Goal: Task Accomplishment & Management: Manage account settings

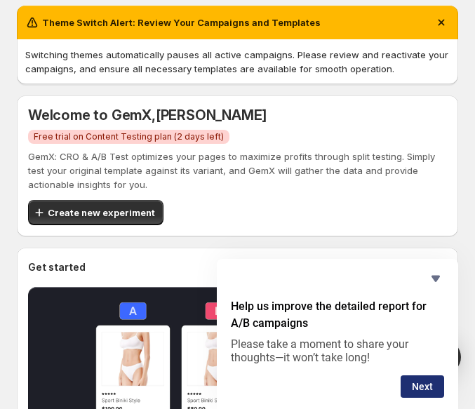
click at [433, 392] on button "Next" at bounding box center [423, 386] width 44 height 22
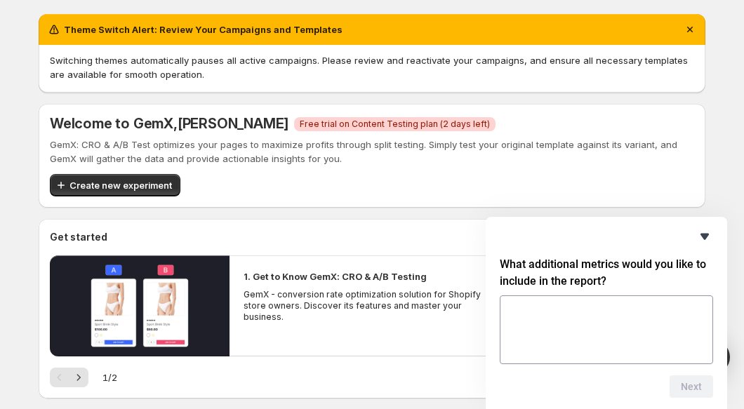
click at [698, 237] on icon "Hide survey" at bounding box center [704, 236] width 17 height 17
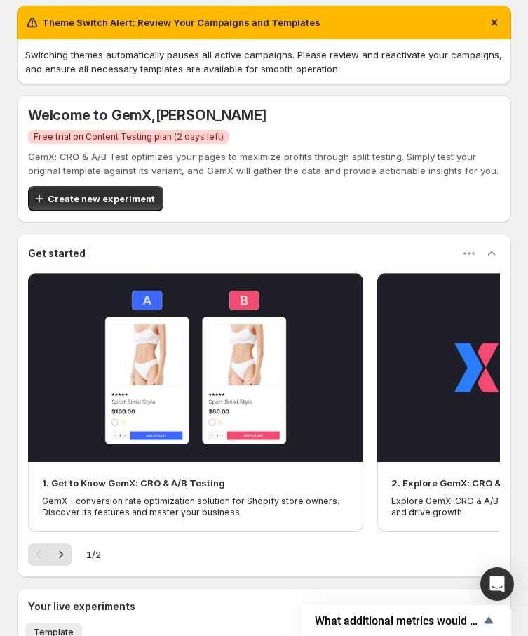
click at [346, 21] on div "Theme Switch Alert: Review Your Campaigns and Templates" at bounding box center [264, 22] width 478 height 17
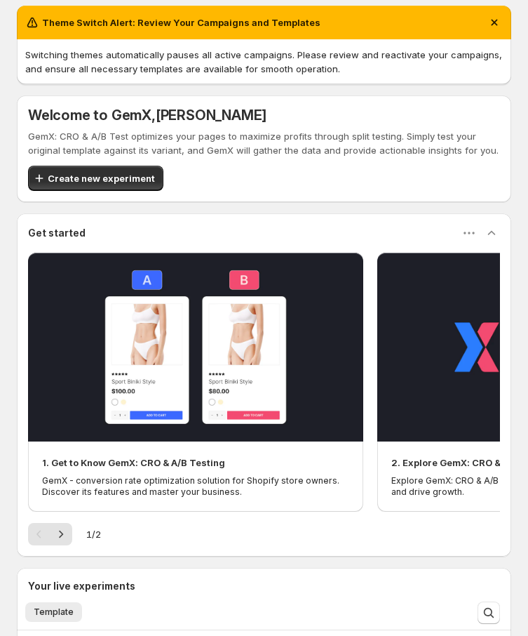
click at [116, 90] on div "Theme Switch Alert: Review Your Campaigns and Templates Switching themes automa…" at bounding box center [264, 435] width 495 height 858
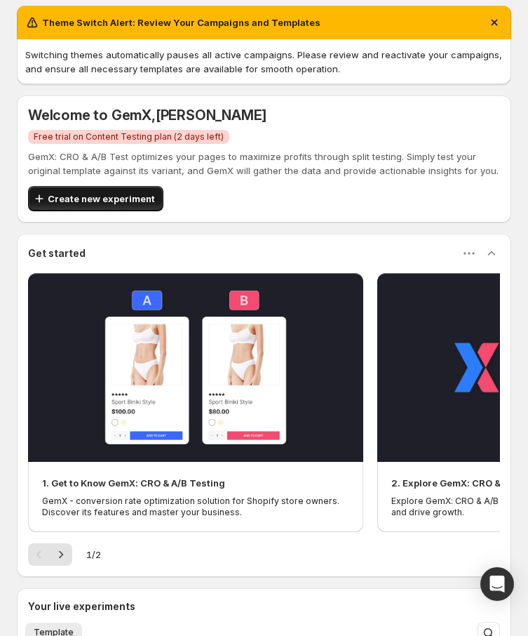
click at [135, 194] on span "Create new experiment" at bounding box center [101, 199] width 107 height 14
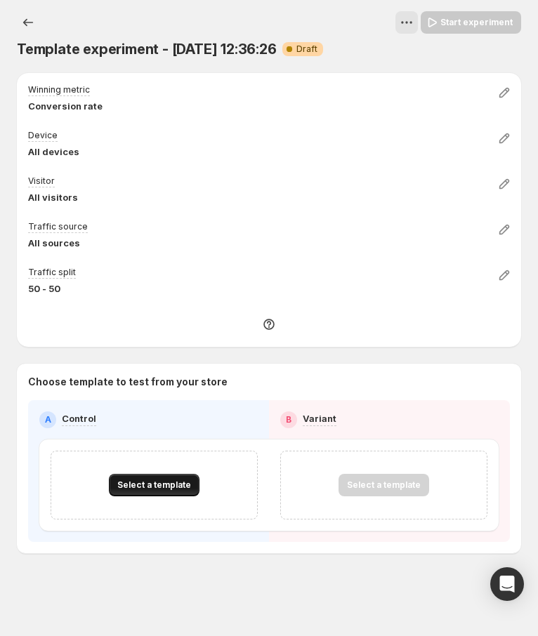
click at [168, 488] on span "Select a template" at bounding box center [154, 484] width 74 height 11
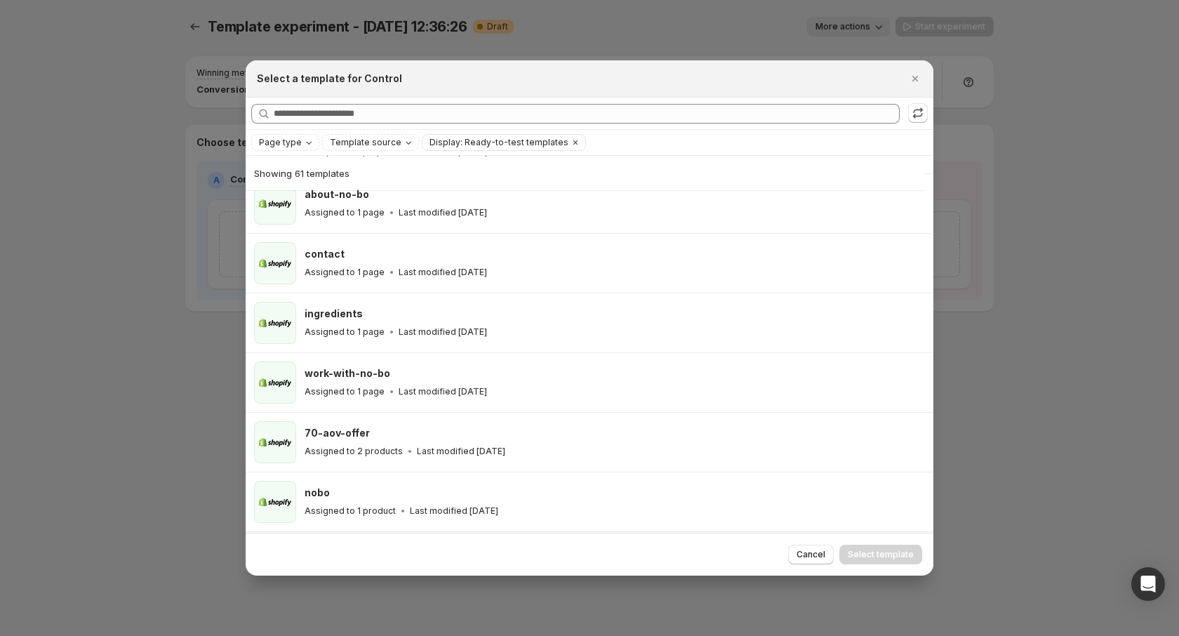
scroll to position [2441, 0]
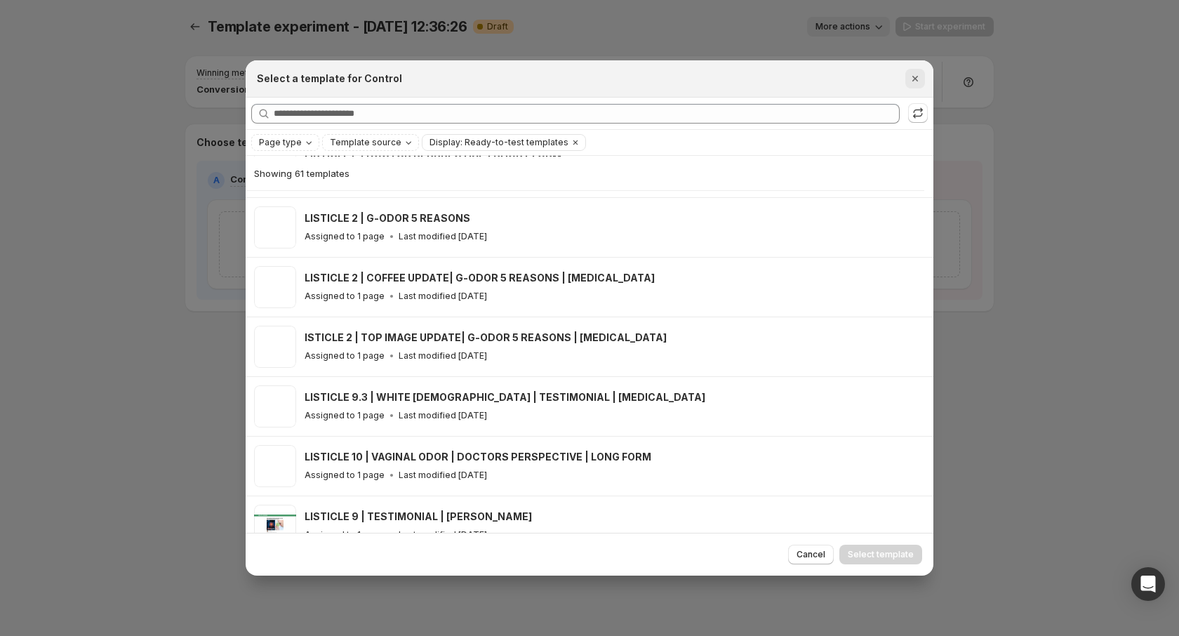
click at [528, 79] on icon "Close" at bounding box center [915, 79] width 14 height 14
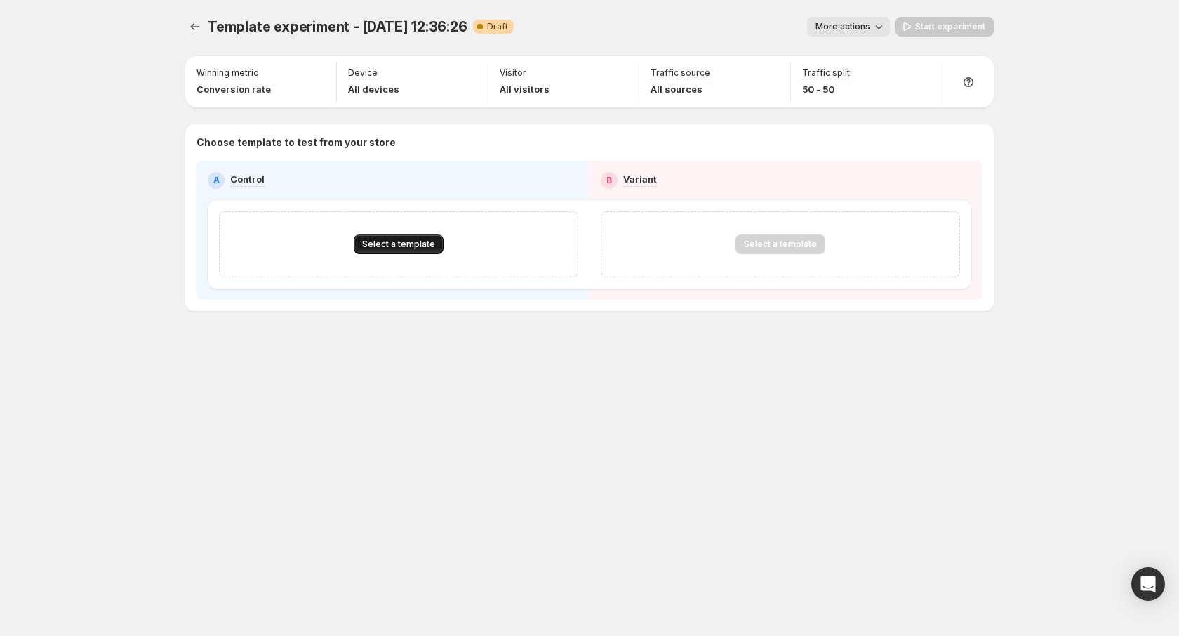
click at [403, 240] on span "Select a template" at bounding box center [398, 244] width 73 height 11
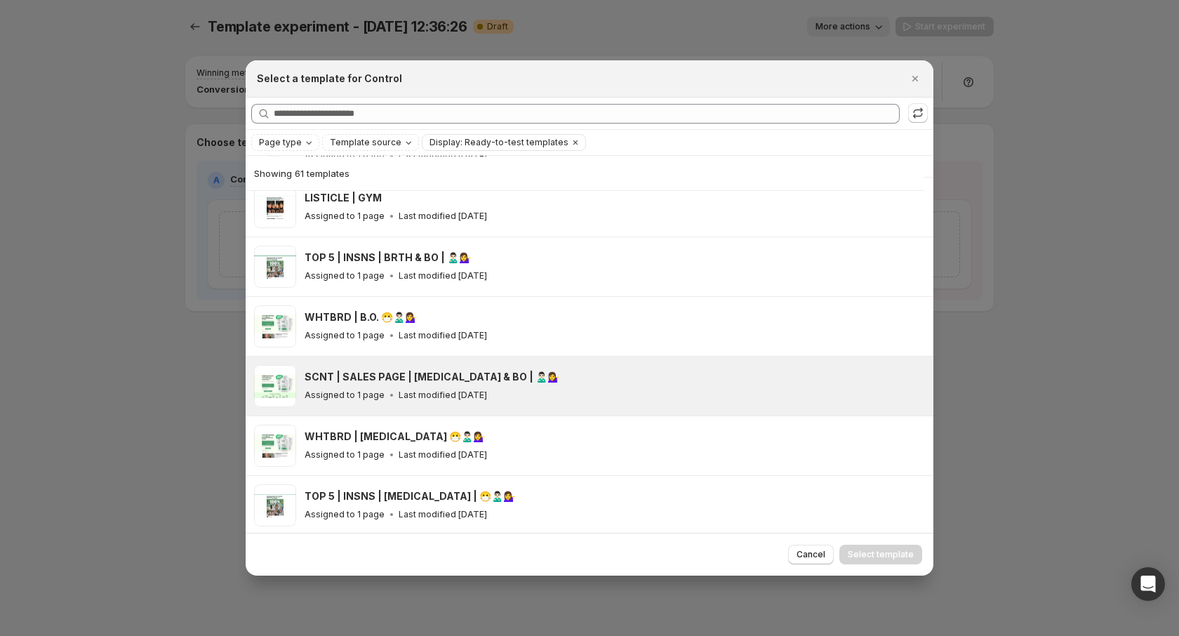
scroll to position [470, 0]
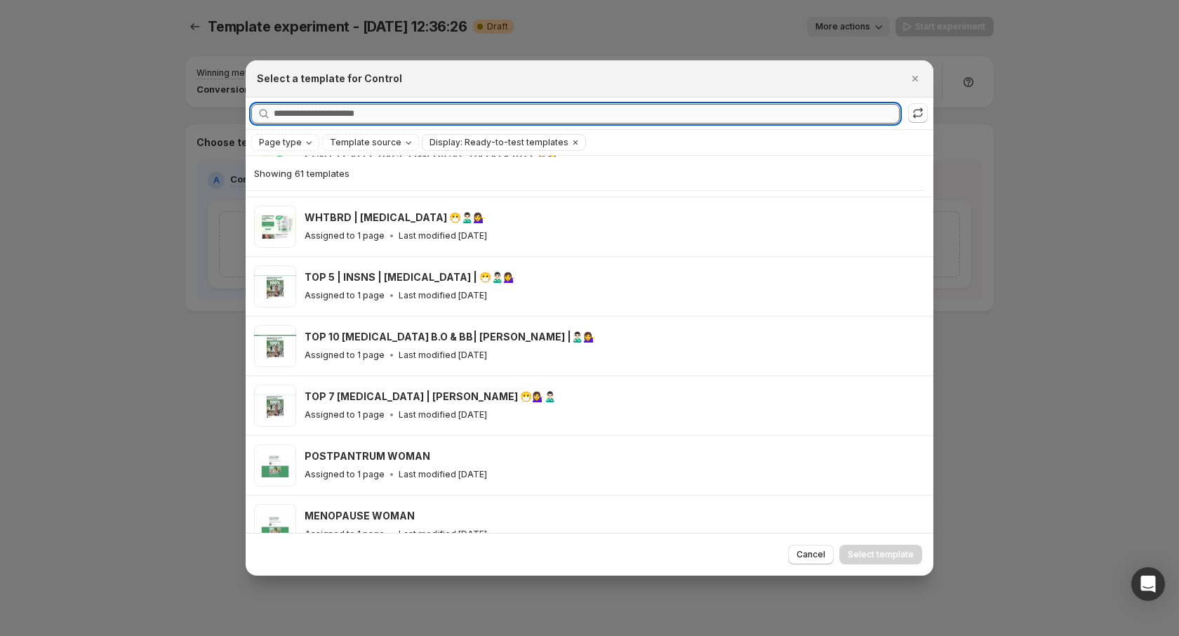
click at [387, 118] on input "Searching all templates" at bounding box center [587, 114] width 626 height 20
type input "*"
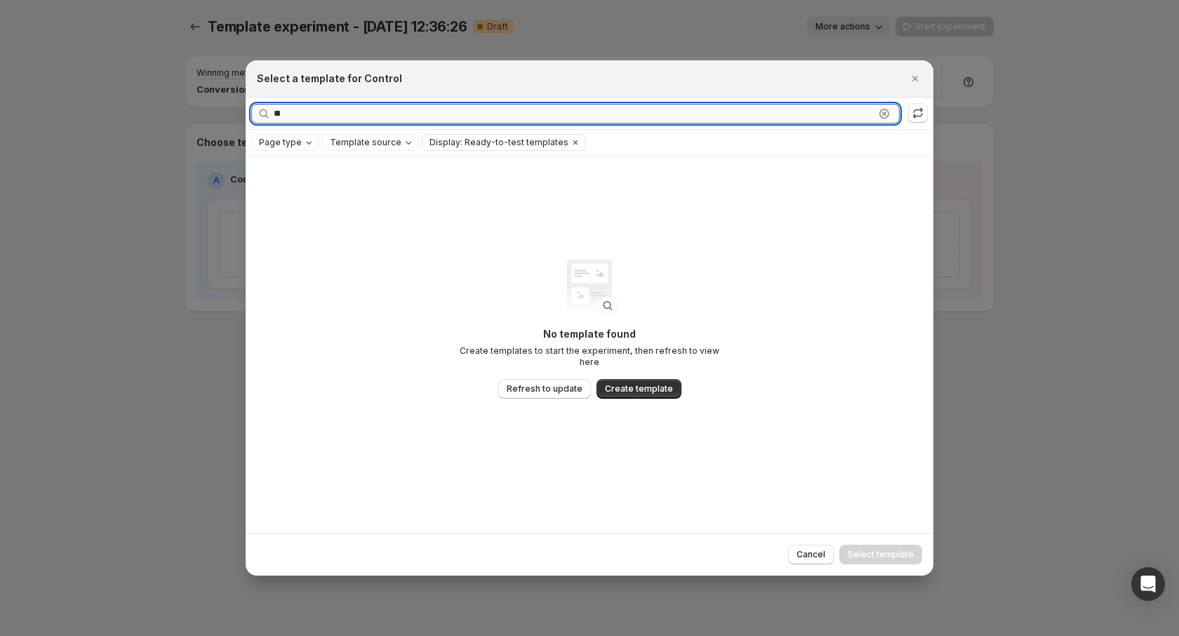
type input "*"
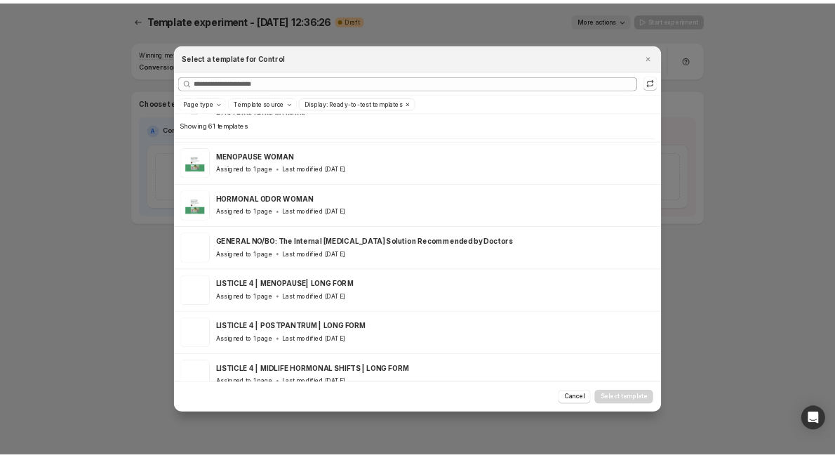
scroll to position [789, 0]
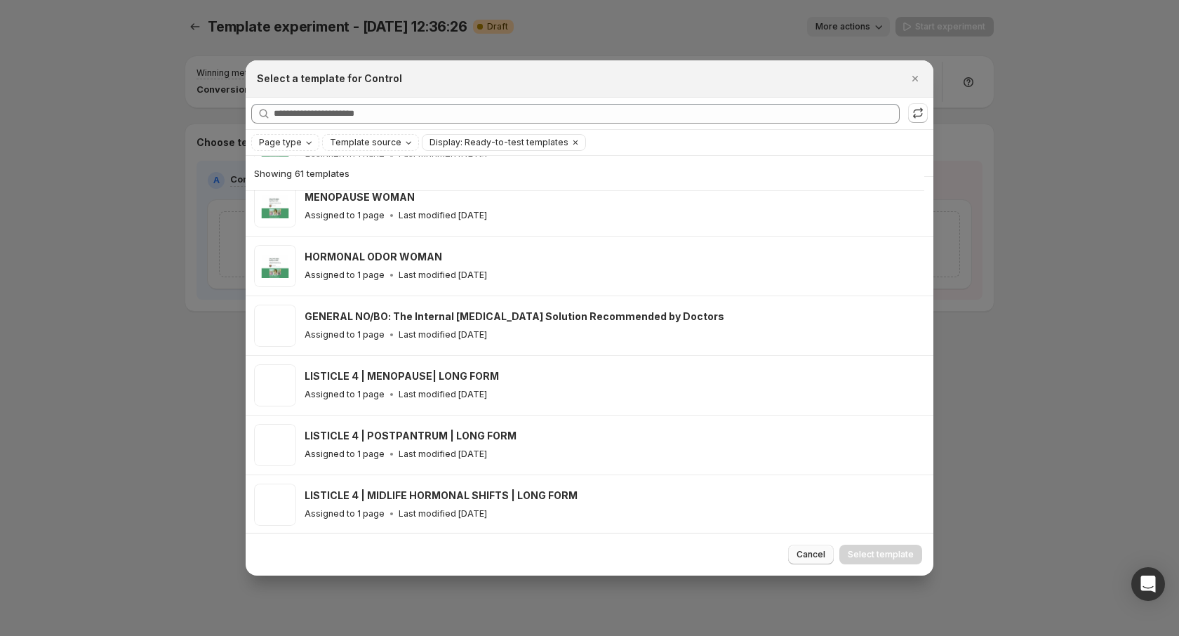
click at [528, 548] on button "Cancel" at bounding box center [811, 555] width 46 height 20
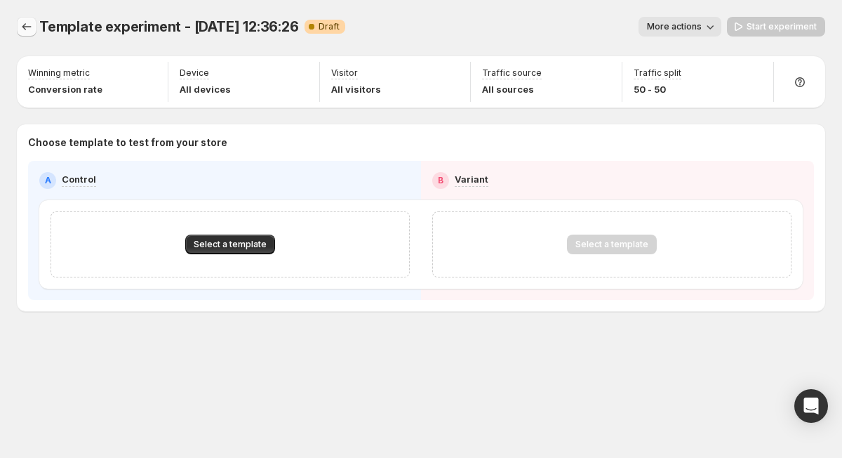
click at [29, 21] on icon "Experiments" at bounding box center [27, 27] width 14 height 14
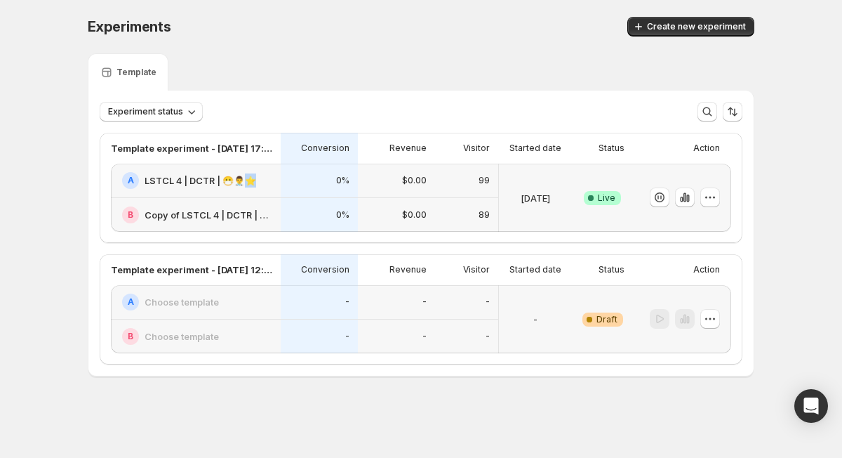
drag, startPoint x: 267, startPoint y: 182, endPoint x: 246, endPoint y: 182, distance: 20.4
click at [246, 182] on div "A LSTCL 4 | DCTR | 😷👨‍⚕️⭐️" at bounding box center [197, 180] width 150 height 17
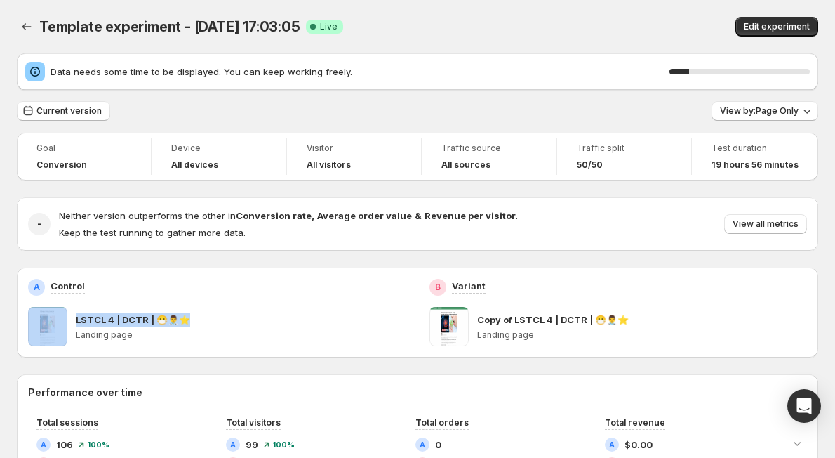
drag, startPoint x: 211, startPoint y: 271, endPoint x: 109, endPoint y: 0, distance: 289.6
click at [182, 272] on div "A Control LSTCL 4 | DCTR | 😷👨‍⚕️⭐️ Landing page" at bounding box center [217, 312] width 401 height 90
click at [27, 27] on icon "Back" at bounding box center [27, 27] width 14 height 14
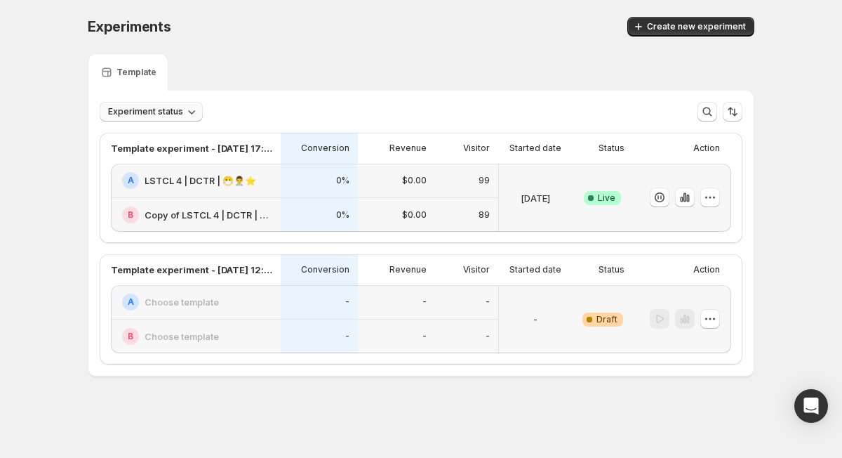
click at [161, 112] on span "Experiment status" at bounding box center [145, 111] width 75 height 11
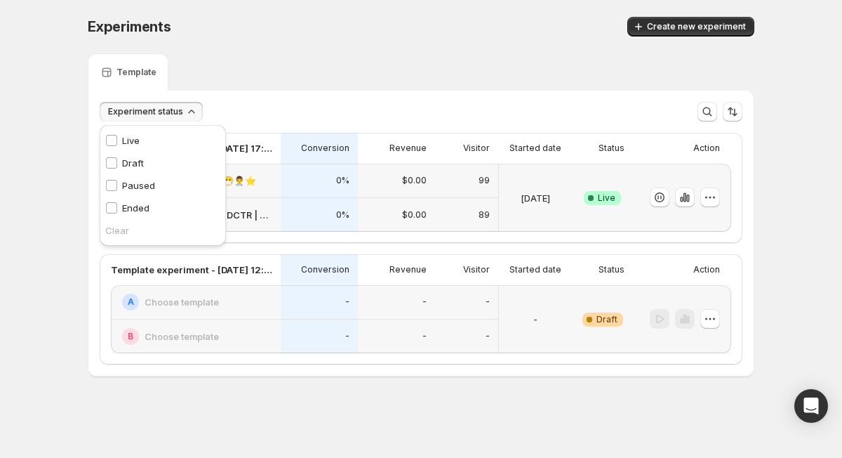
click at [286, 64] on div "Template" at bounding box center [421, 71] width 667 height 37
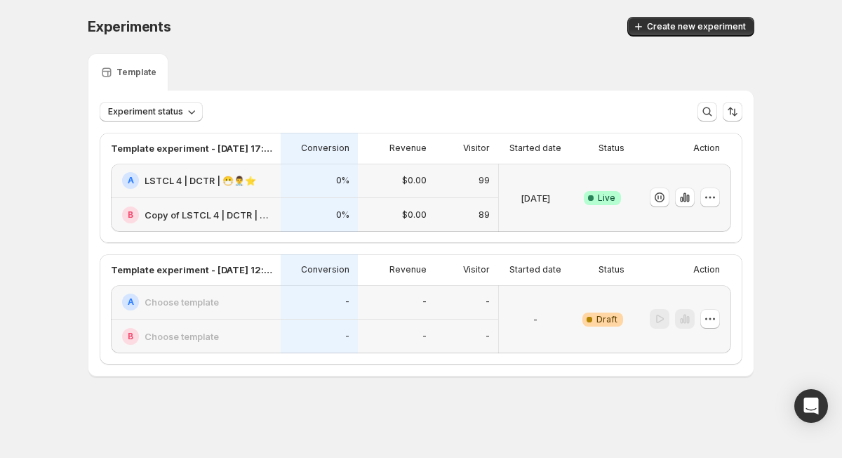
click at [433, 24] on div "Create new experiment" at bounding box center [579, 27] width 349 height 20
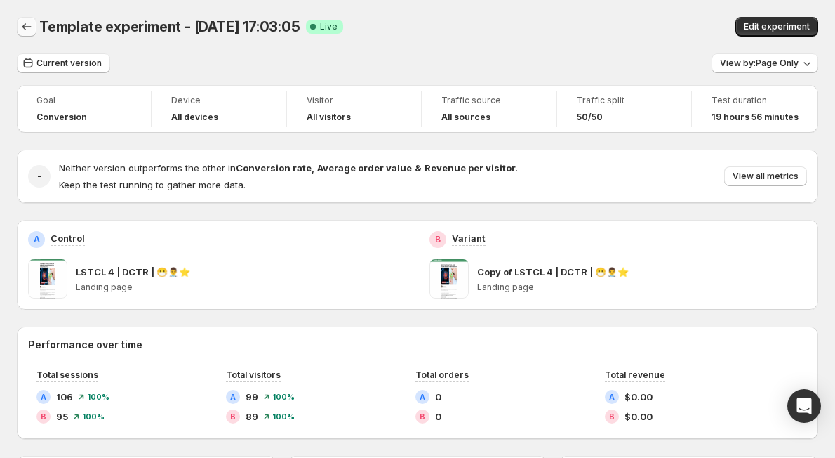
click at [27, 25] on icon "Back" at bounding box center [27, 27] width 14 height 14
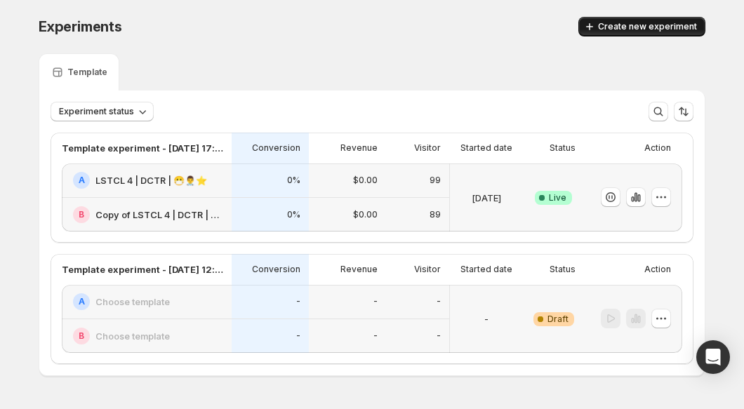
click at [528, 24] on span "Create new experiment" at bounding box center [647, 26] width 99 height 11
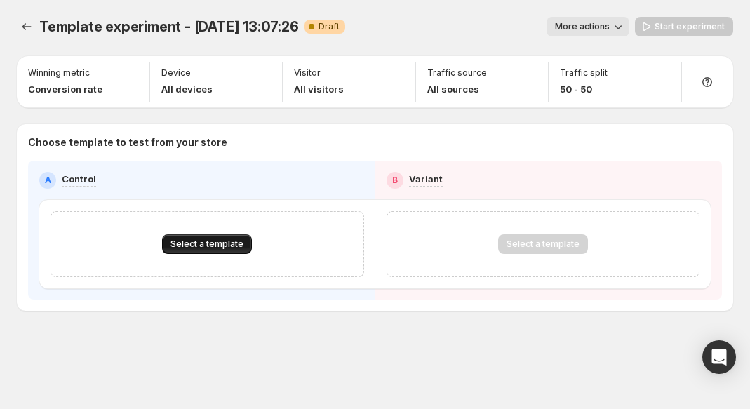
click at [203, 244] on span "Select a template" at bounding box center [207, 244] width 73 height 11
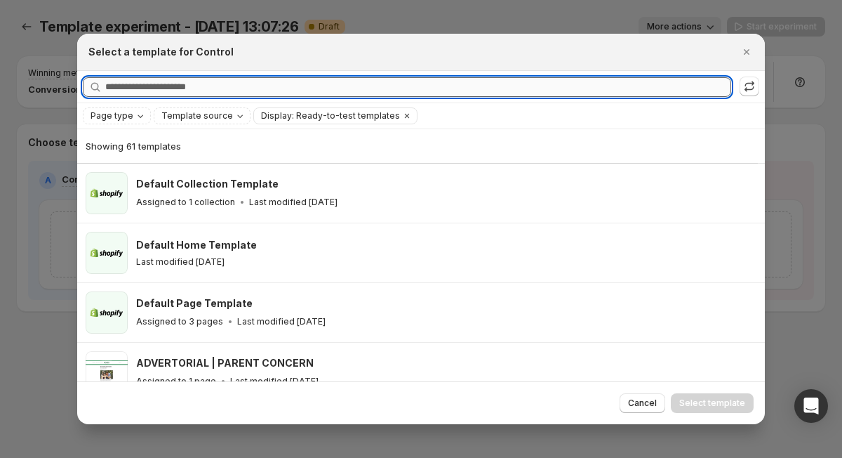
click at [304, 80] on input "Searching all templates" at bounding box center [418, 87] width 626 height 20
paste input "**********"
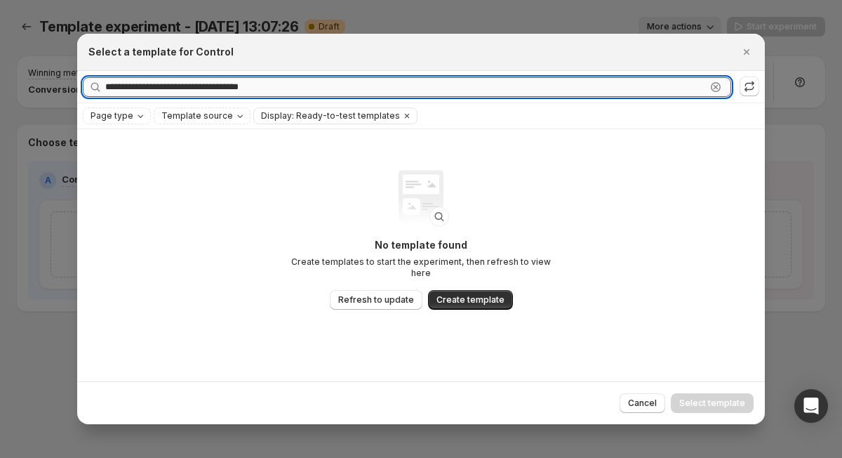
paste input ":r74:"
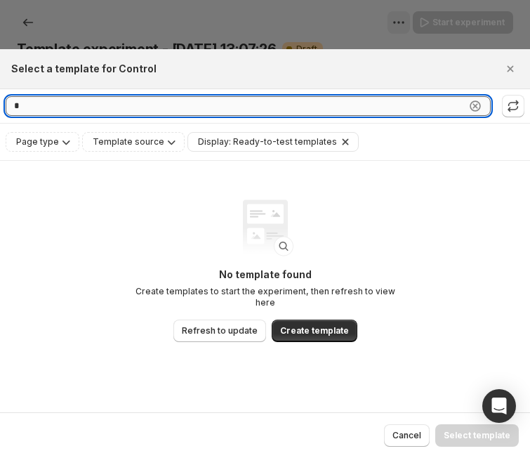
click at [147, 107] on input "*" at bounding box center [236, 106] width 460 height 20
paste input "**********"
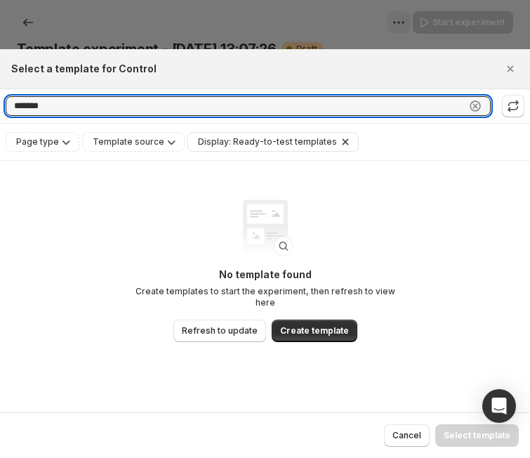
type input "*******"
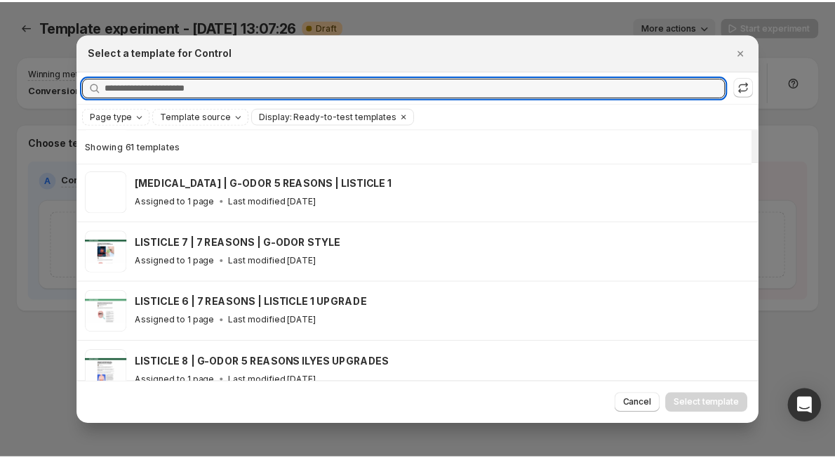
scroll to position [2981, 0]
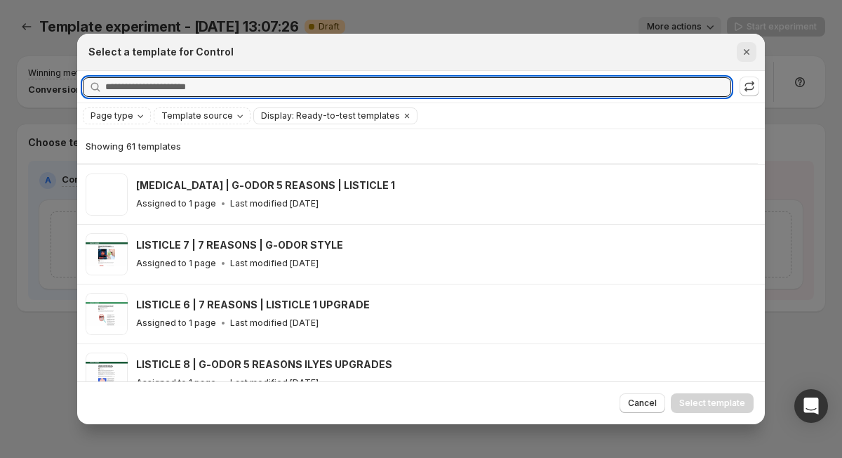
click at [528, 51] on icon "Close" at bounding box center [747, 52] width 6 height 6
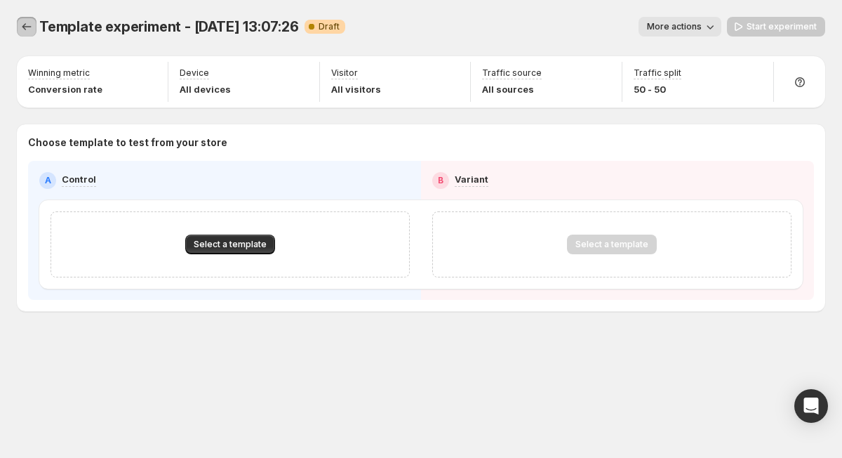
click at [32, 27] on icon "Experiments" at bounding box center [27, 27] width 14 height 14
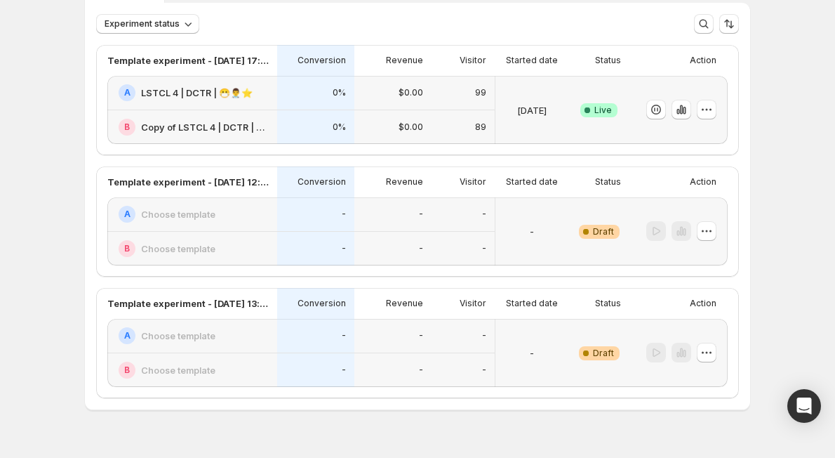
scroll to position [116, 0]
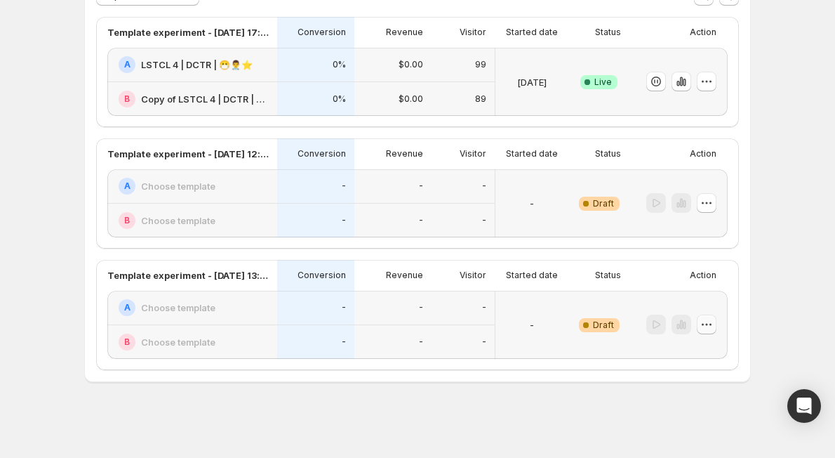
click at [528, 324] on icon "button" at bounding box center [707, 324] width 14 height 14
click at [528, 427] on span "Delete" at bounding box center [700, 425] width 28 height 11
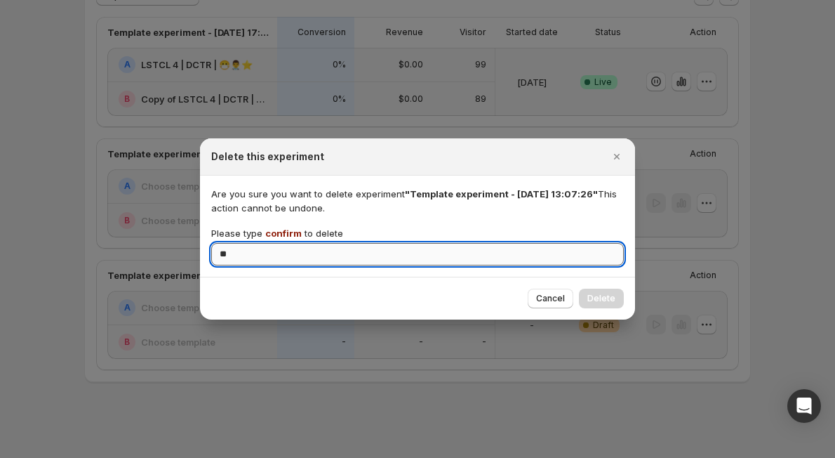
type input "*"
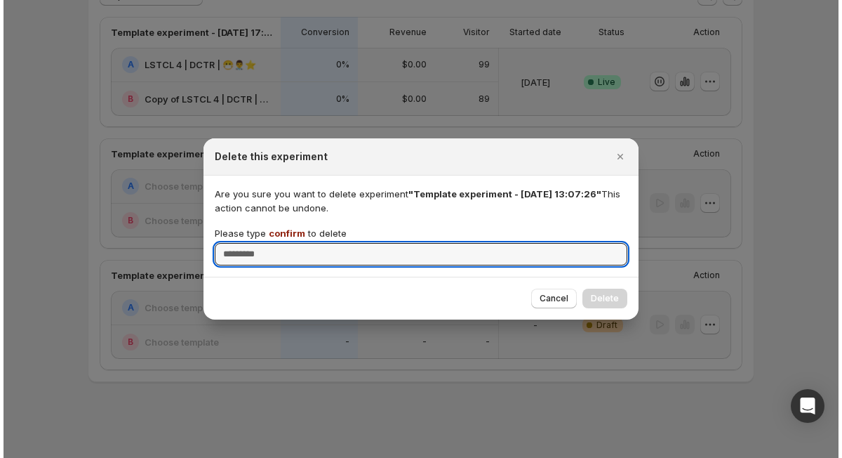
scroll to position [0, 0]
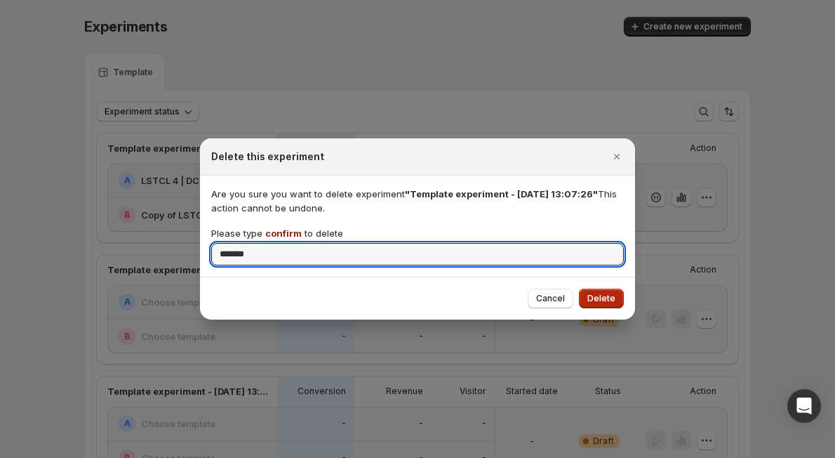
type input "*******"
click at [528, 302] on span "Delete" at bounding box center [601, 298] width 28 height 11
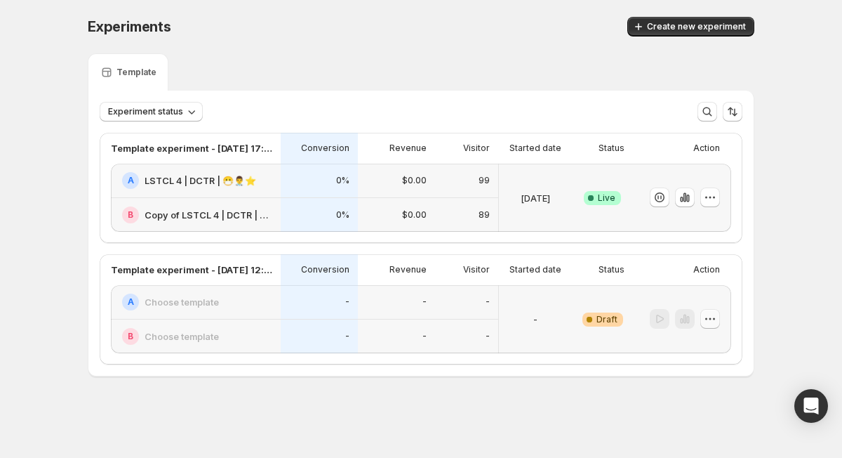
click at [528, 320] on icon "button" at bounding box center [710, 319] width 14 height 14
click at [528, 418] on span "Delete" at bounding box center [720, 420] width 68 height 14
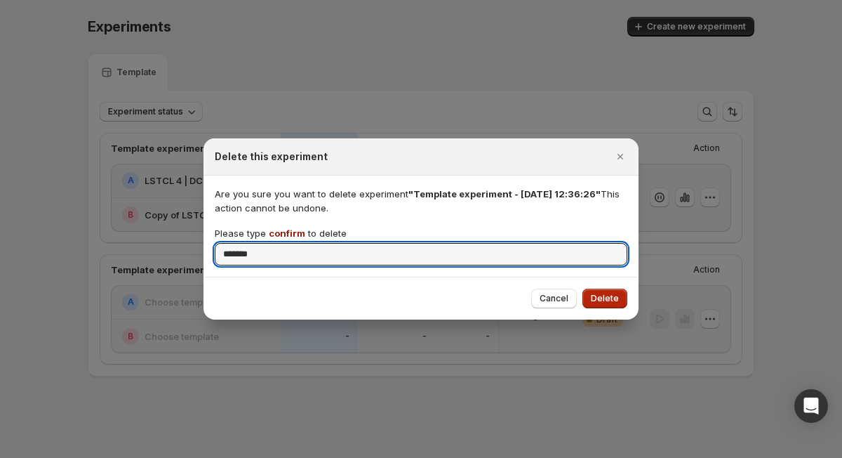
type input "*******"
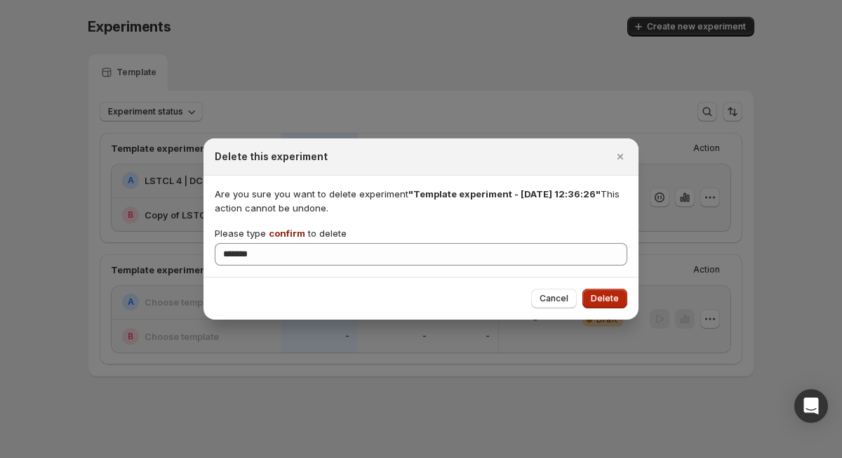
click at [528, 299] on span "Delete" at bounding box center [605, 298] width 28 height 11
